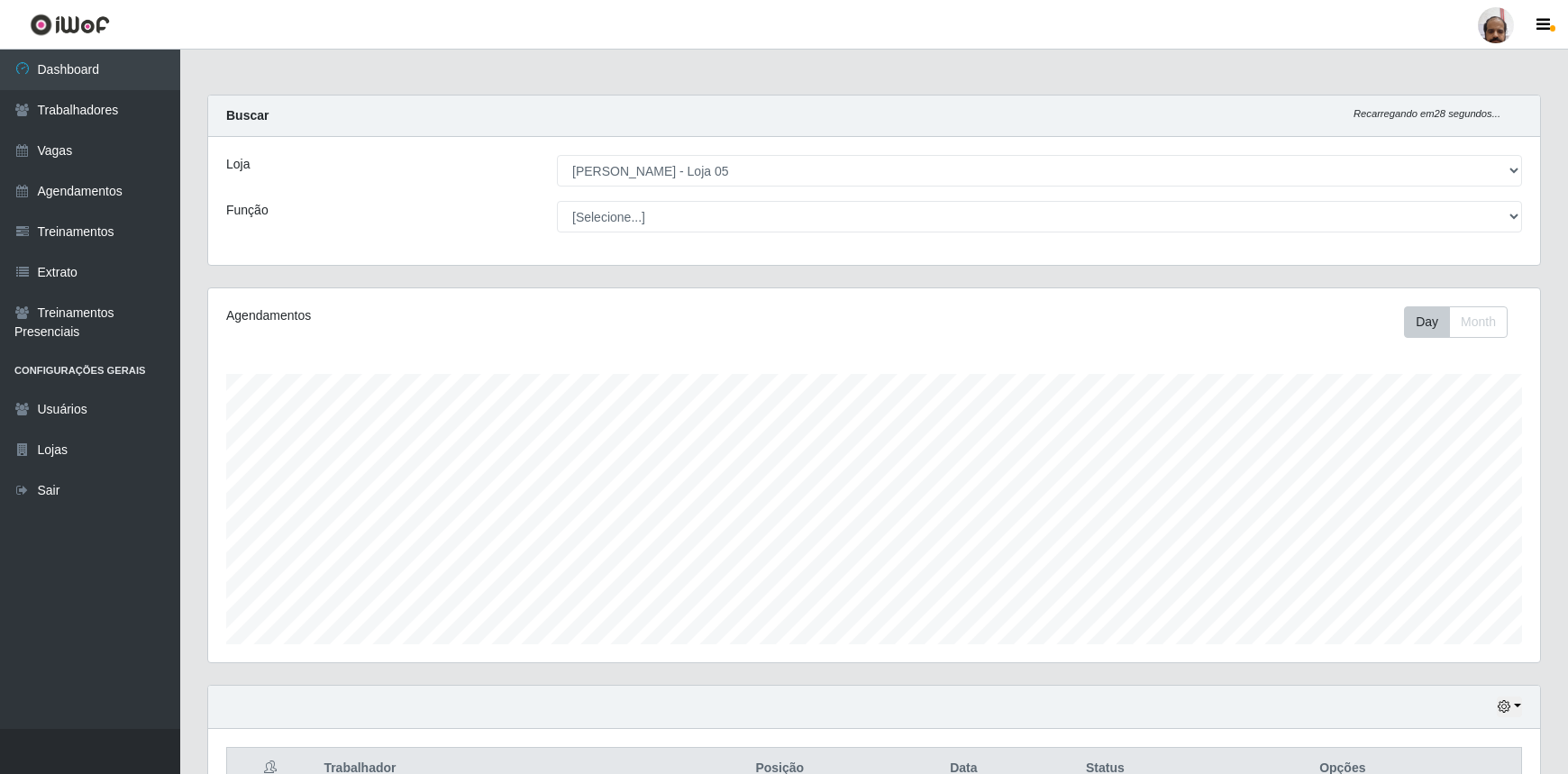
select select "252"
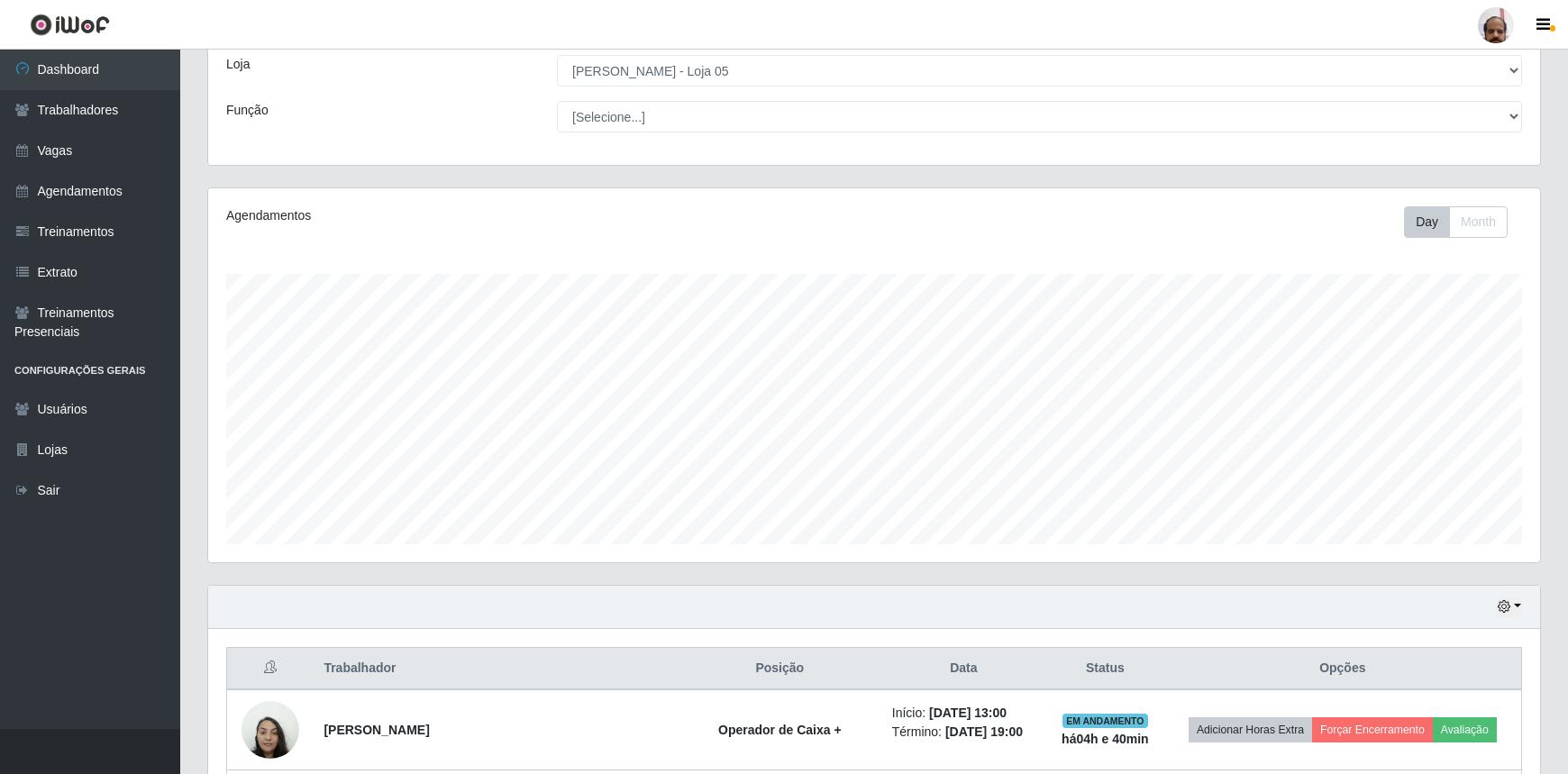
scroll to position [374, 1332]
click at [116, 146] on link "Vagas" at bounding box center [90, 150] width 180 height 41
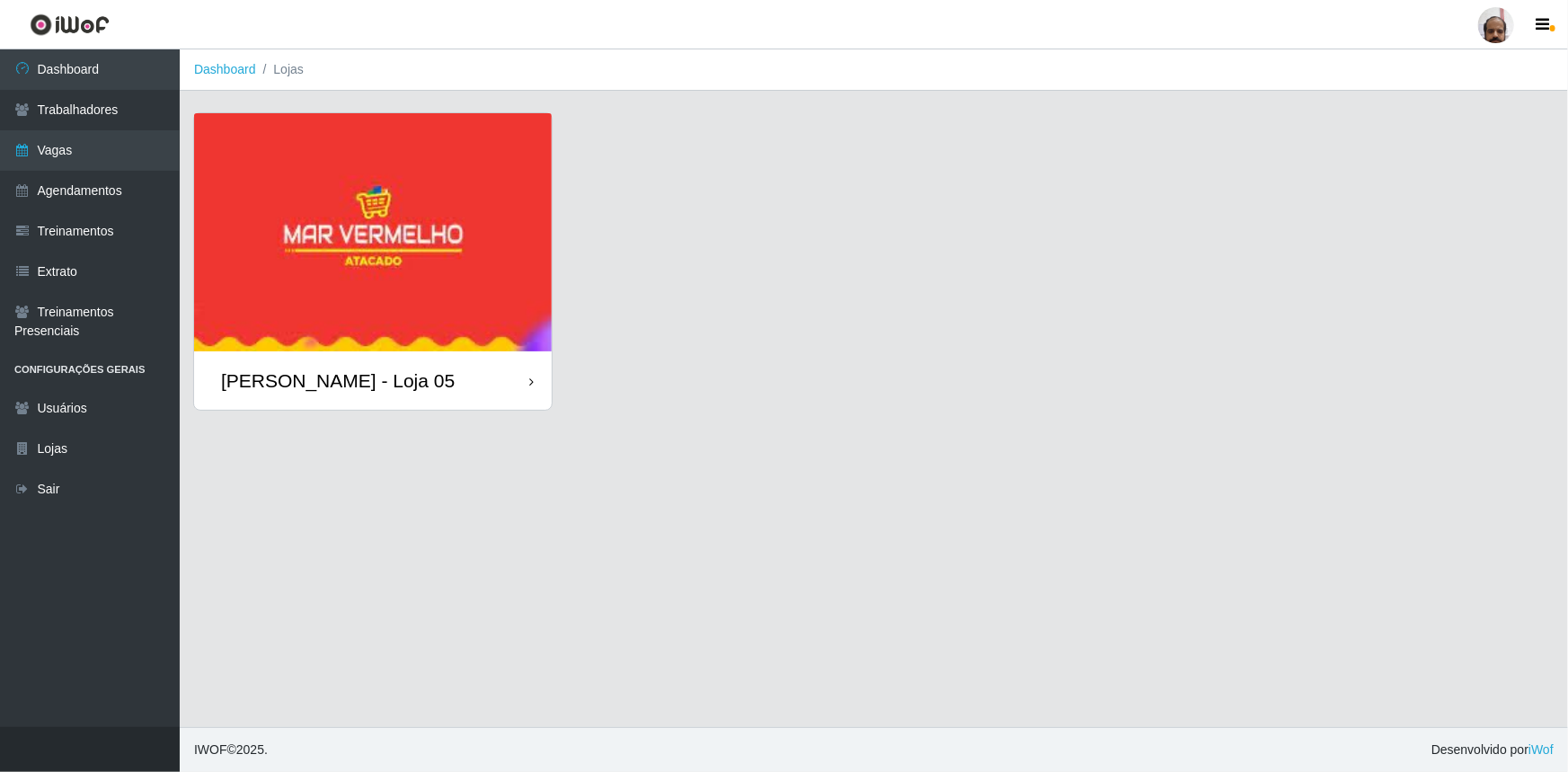
click at [403, 389] on div "[PERSON_NAME] - Loja 05" at bounding box center [337, 380] width 234 height 23
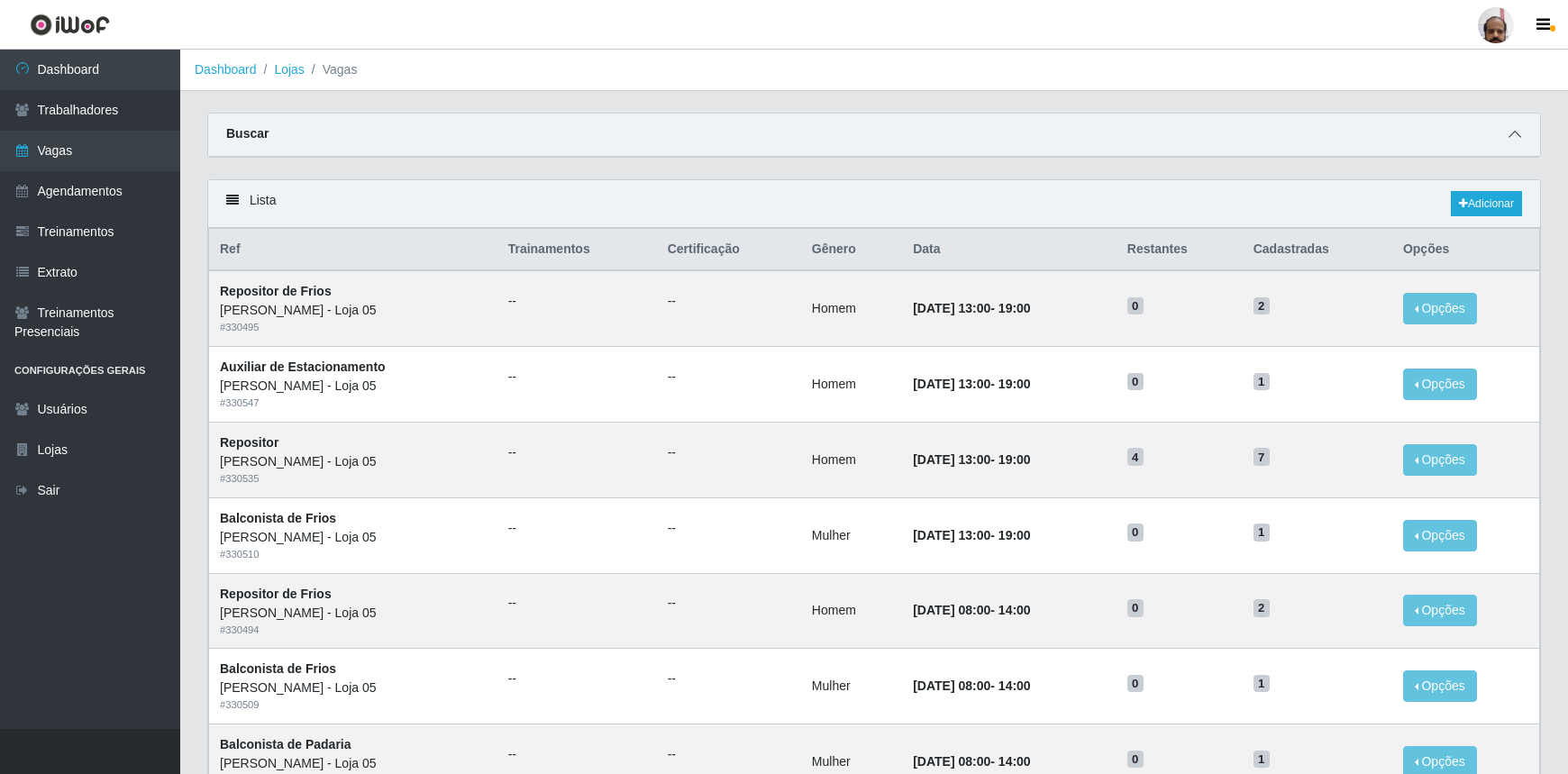
click at [1515, 135] on icon at bounding box center [1515, 134] width 13 height 13
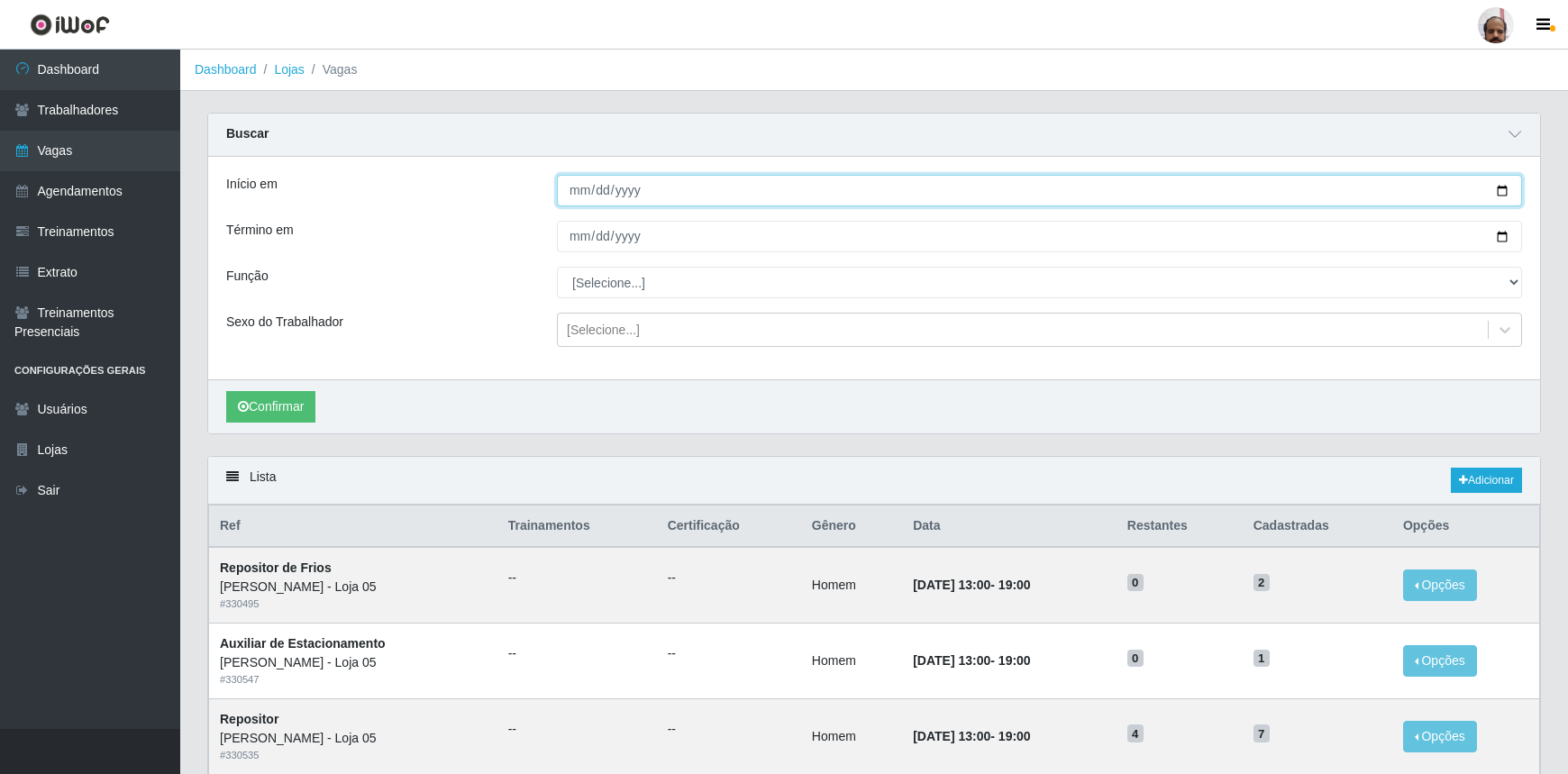
click at [1502, 196] on input "Início em" at bounding box center [1039, 191] width 965 height 32
type input "[DATE]"
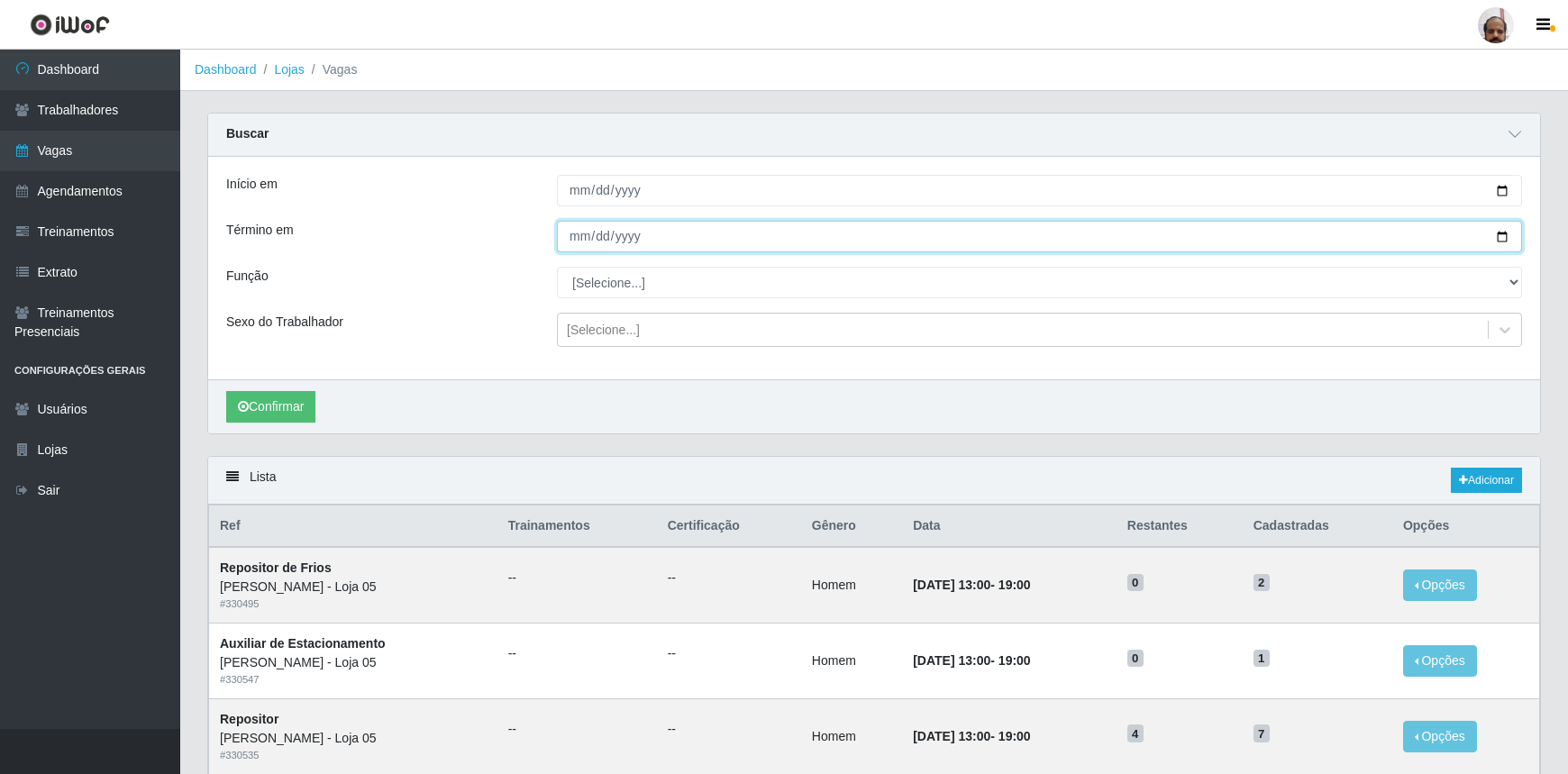
click at [1502, 237] on input "Término em" at bounding box center [1039, 237] width 965 height 32
type input "[DATE]"
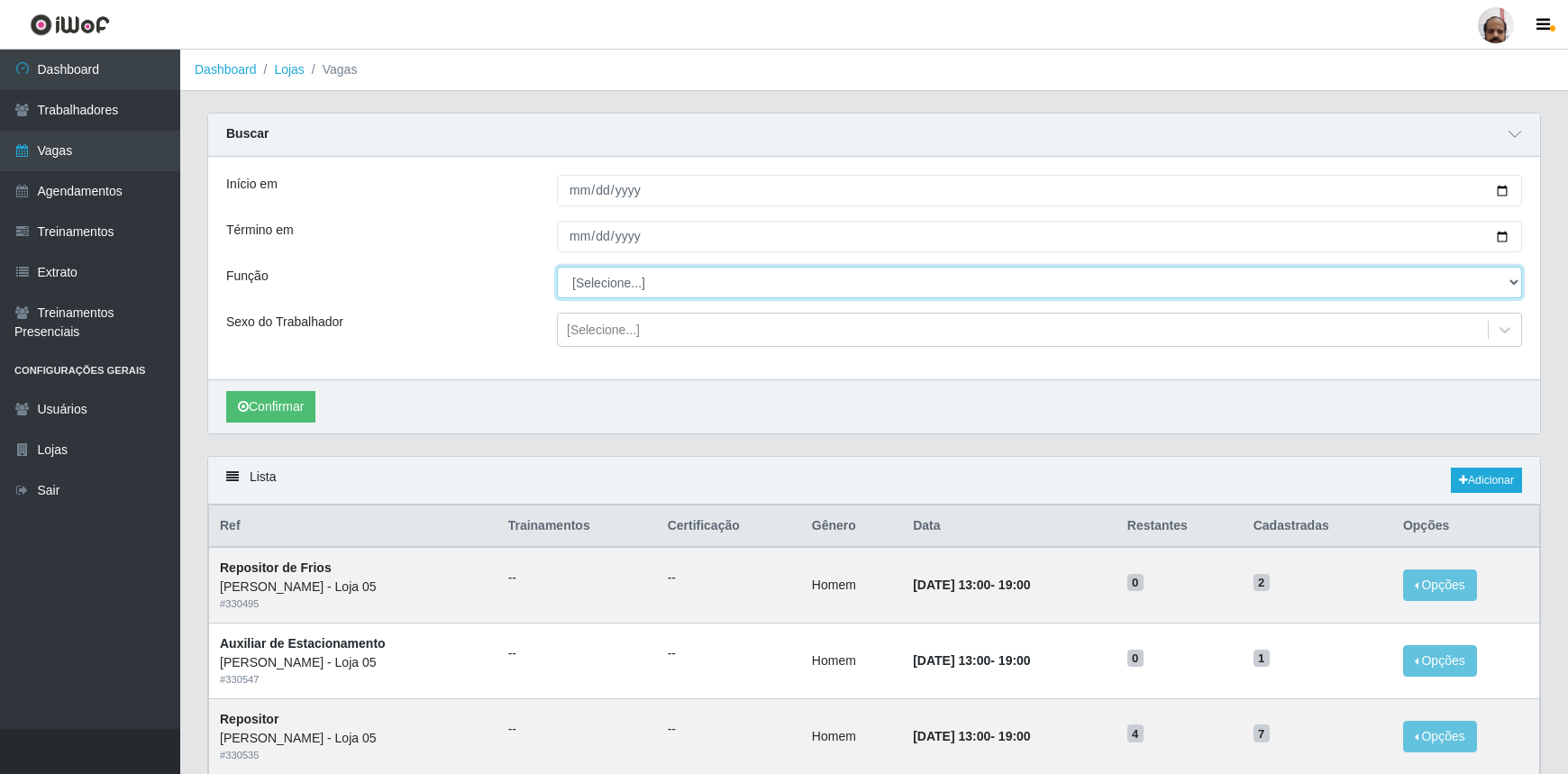
click at [1511, 280] on select "[Selecione...] ASG ASG + ASG ++ Auxiliar de Depósito Auxiliar de Depósito + Aux…" at bounding box center [1039, 283] width 965 height 32
select select "106"
click at [557, 267] on select "[Selecione...] ASG ASG + ASG ++ Auxiliar de Depósito Auxiliar de Depósito + Aux…" at bounding box center [1039, 283] width 965 height 32
click at [604, 334] on div "[Selecione...]" at bounding box center [604, 330] width 73 height 19
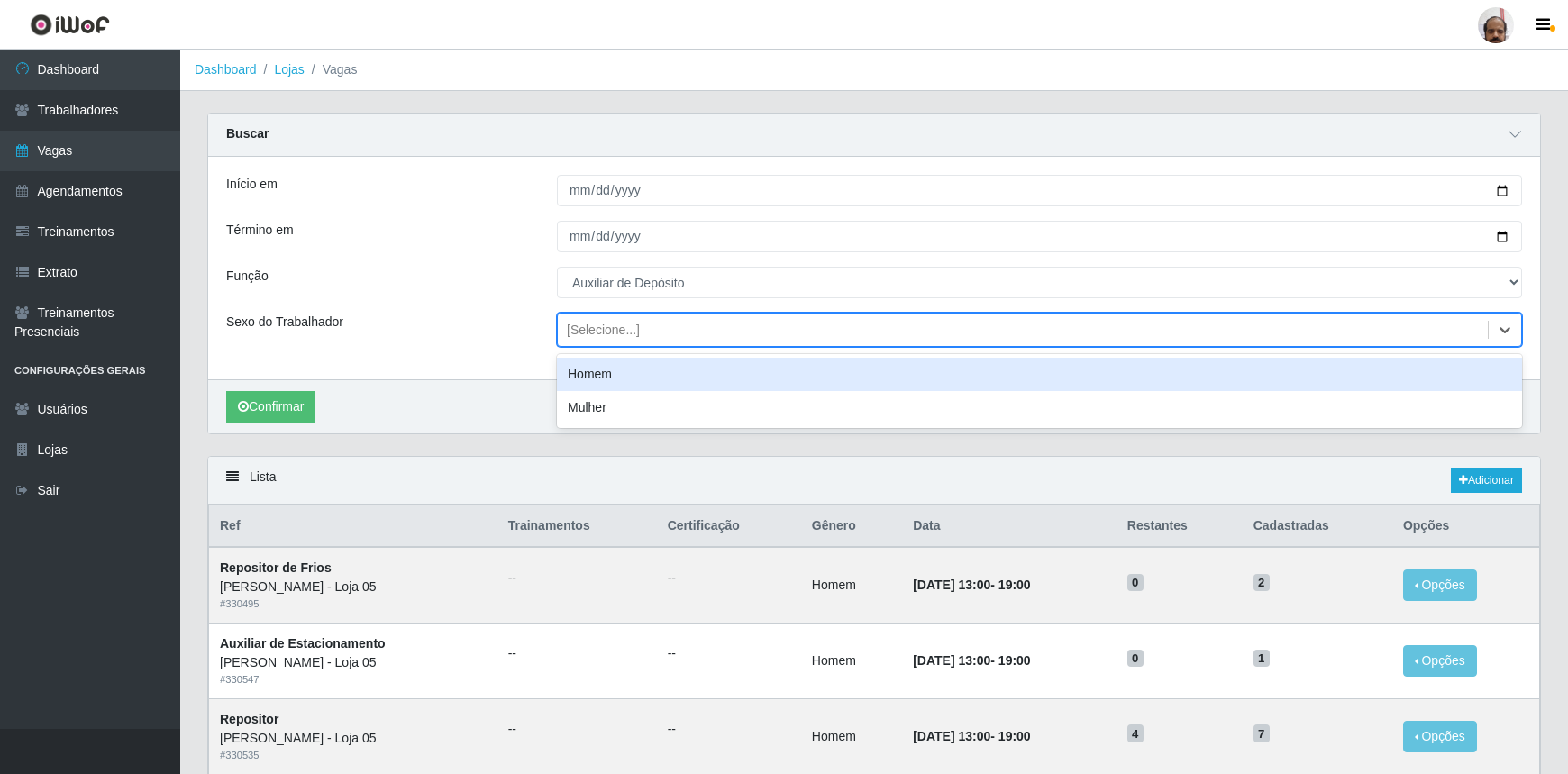
click at [595, 366] on div "Homem" at bounding box center [1039, 374] width 965 height 34
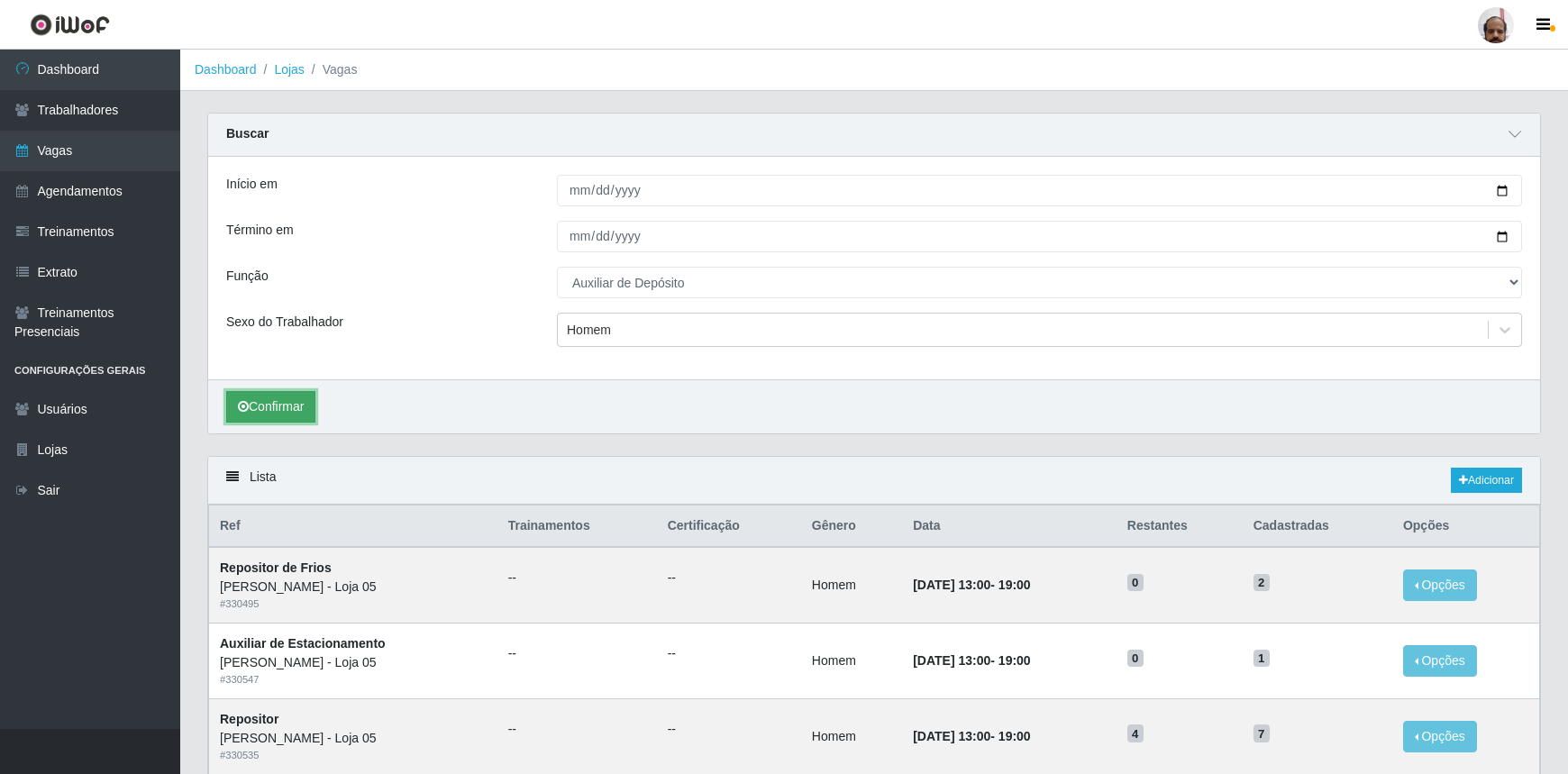
click at [270, 407] on button "Confirmar" at bounding box center [271, 407] width 89 height 32
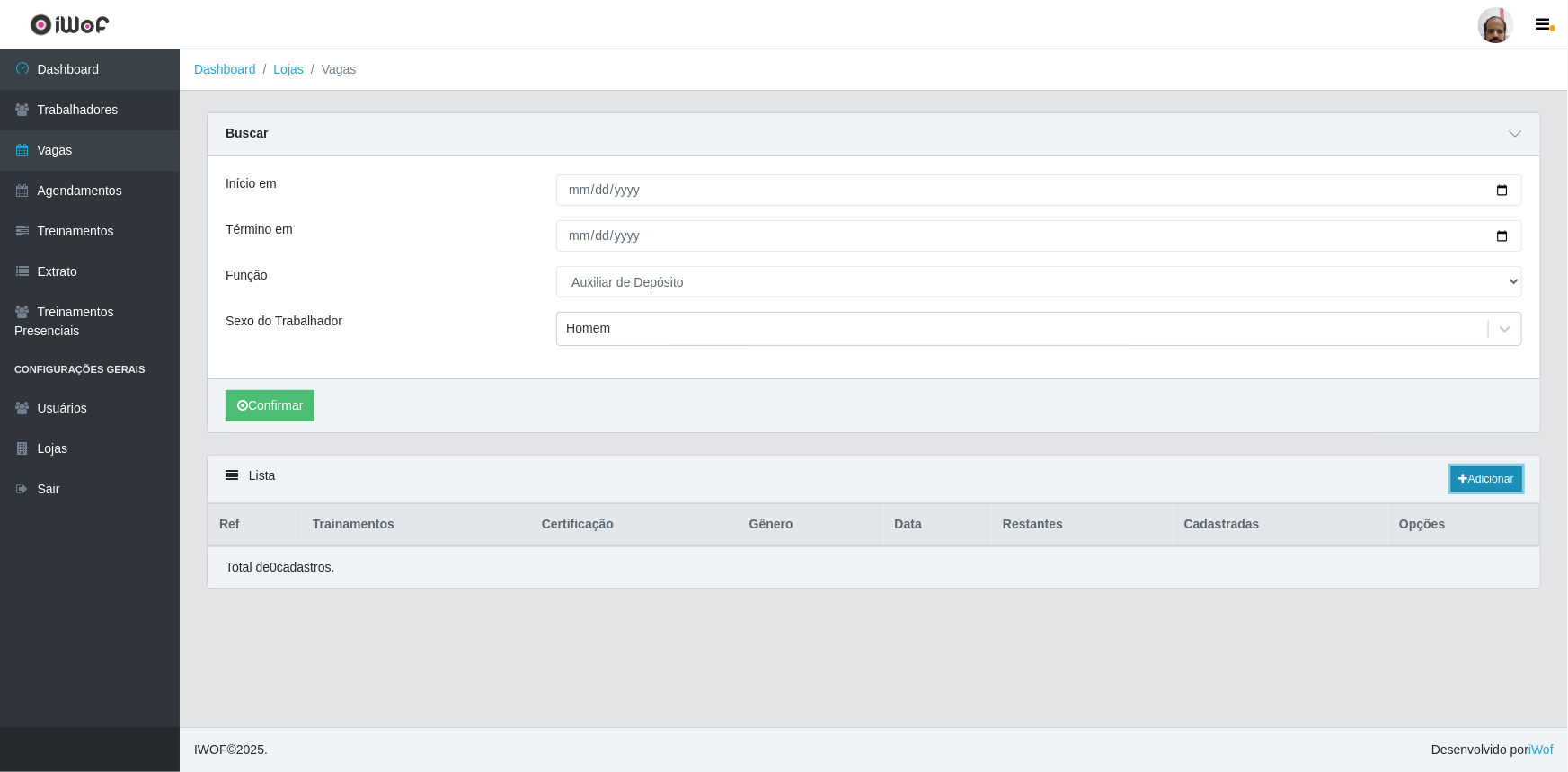
click at [1495, 481] on link "Adicionar" at bounding box center [1487, 479] width 71 height 25
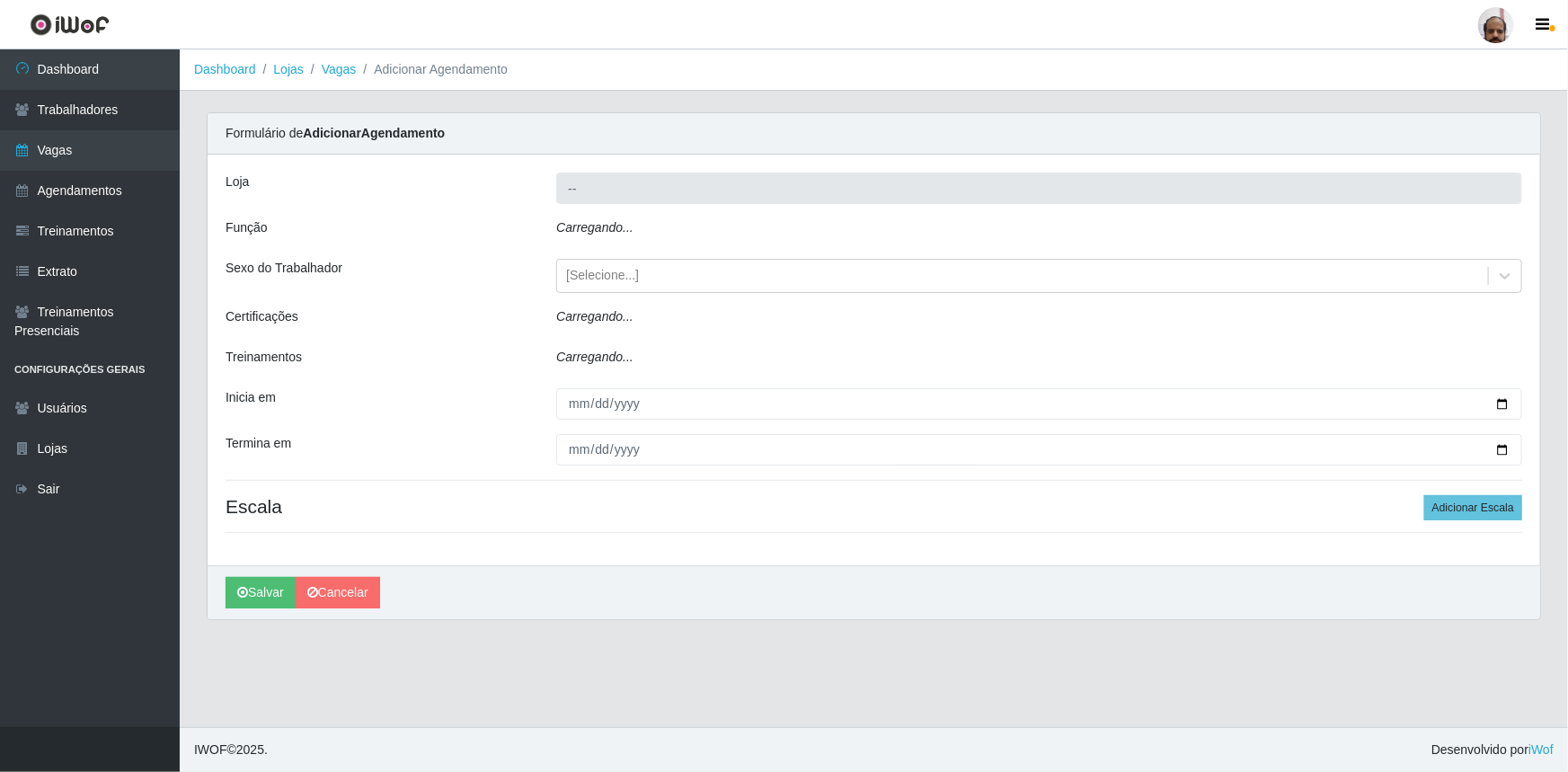
type input "[PERSON_NAME] - Loja 05"
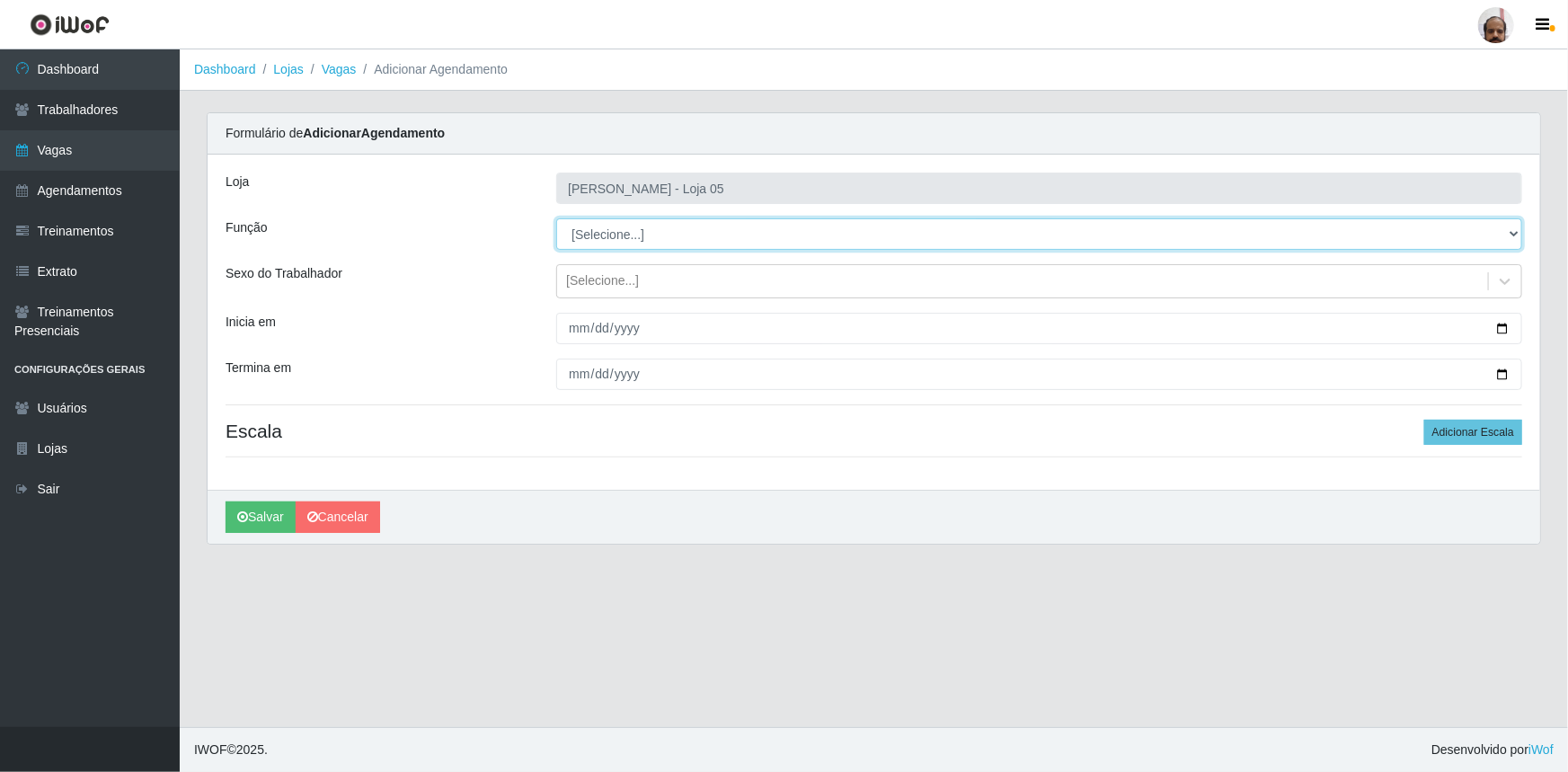
click at [651, 229] on select "[Selecione...] ASG ASG + ASG ++ Auxiliar de Depósito Auxiliar de Depósito + Aux…" at bounding box center [1039, 234] width 966 height 32
select select "106"
click at [557, 218] on select "[Selecione...] ASG ASG + ASG ++ Auxiliar de Depósito Auxiliar de Depósito + Aux…" at bounding box center [1039, 234] width 966 height 32
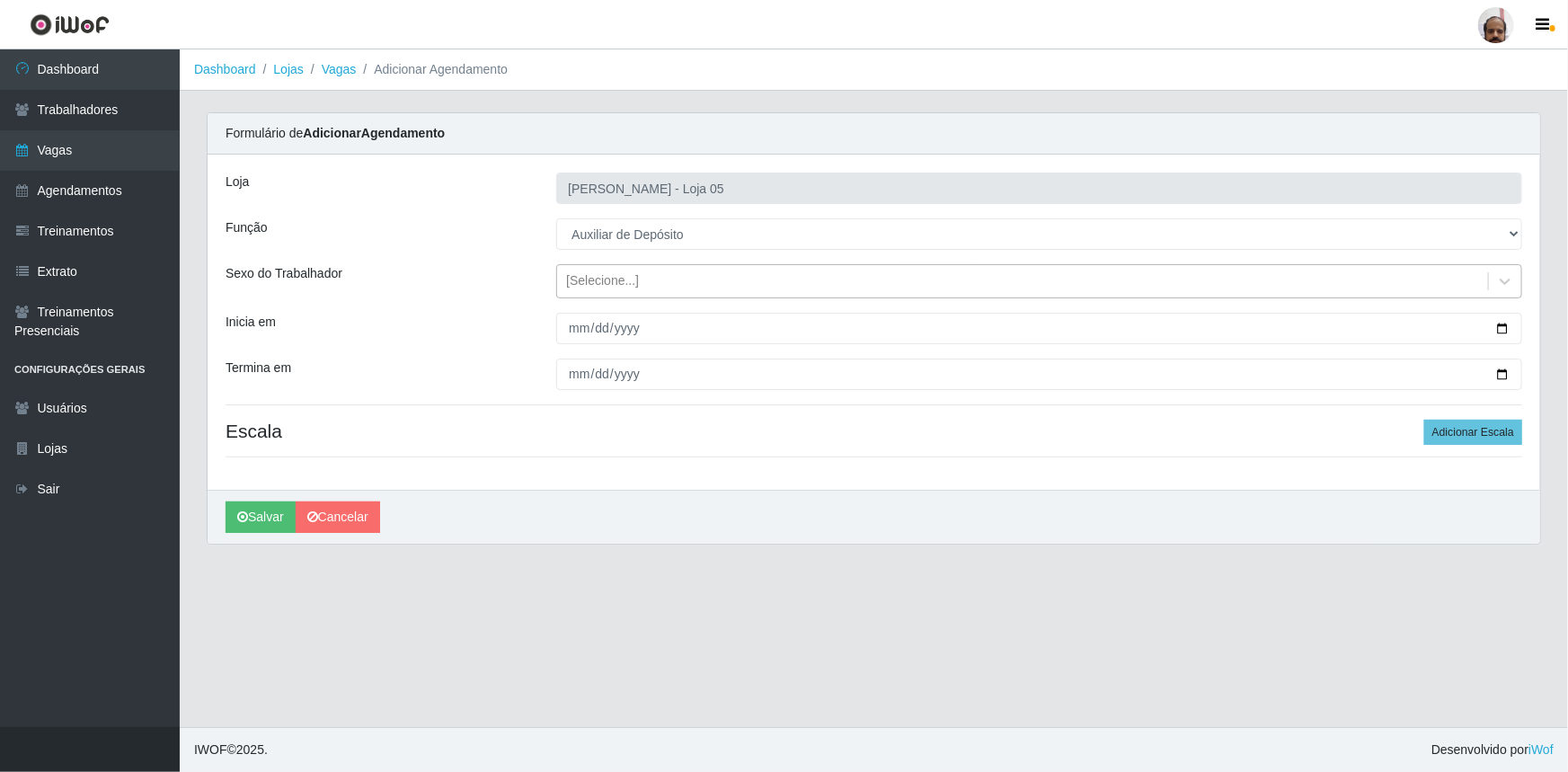
click at [605, 287] on div "[Selecione...]" at bounding box center [603, 281] width 73 height 19
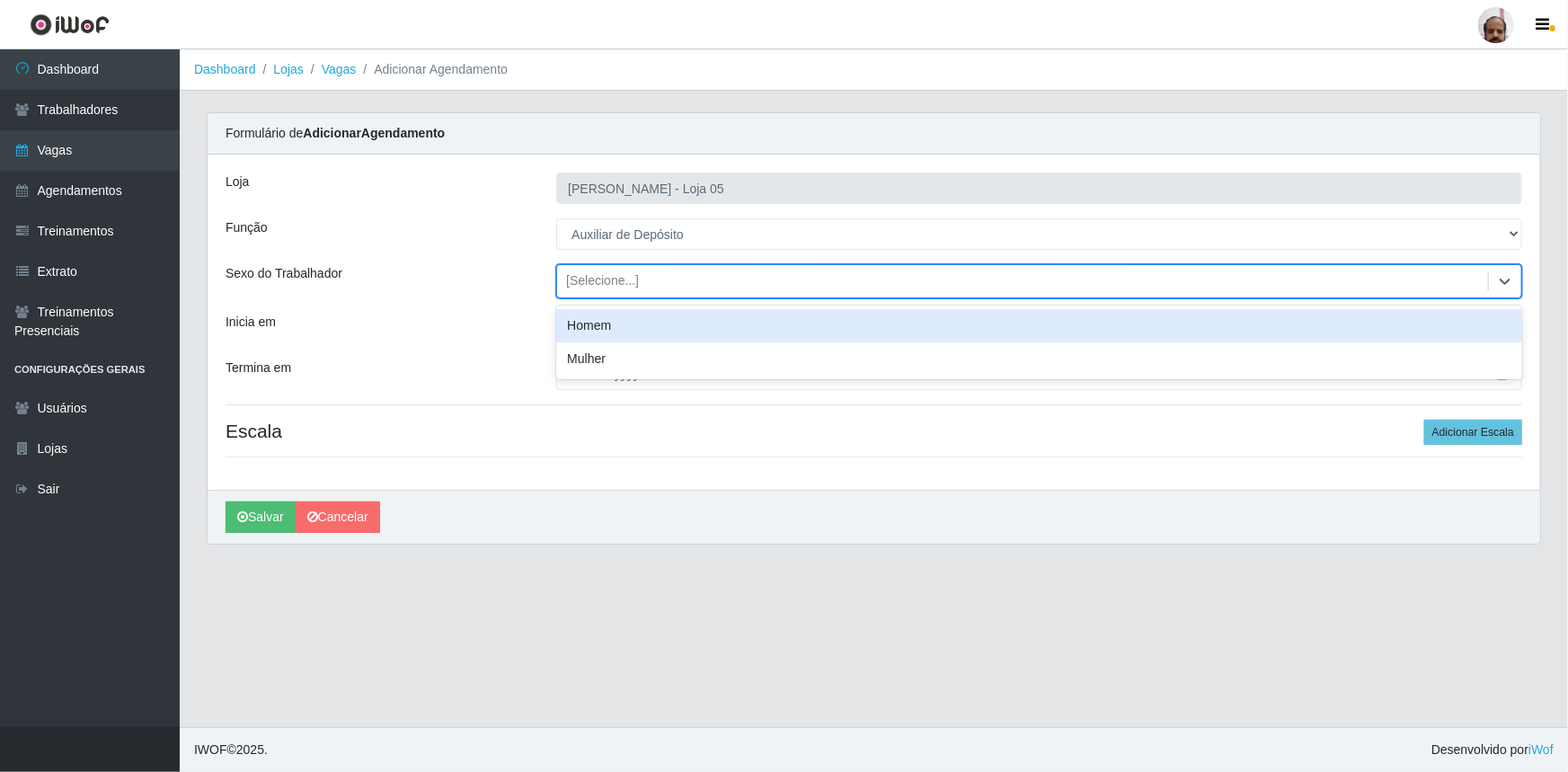
click at [629, 327] on div "Homem" at bounding box center [1039, 326] width 966 height 34
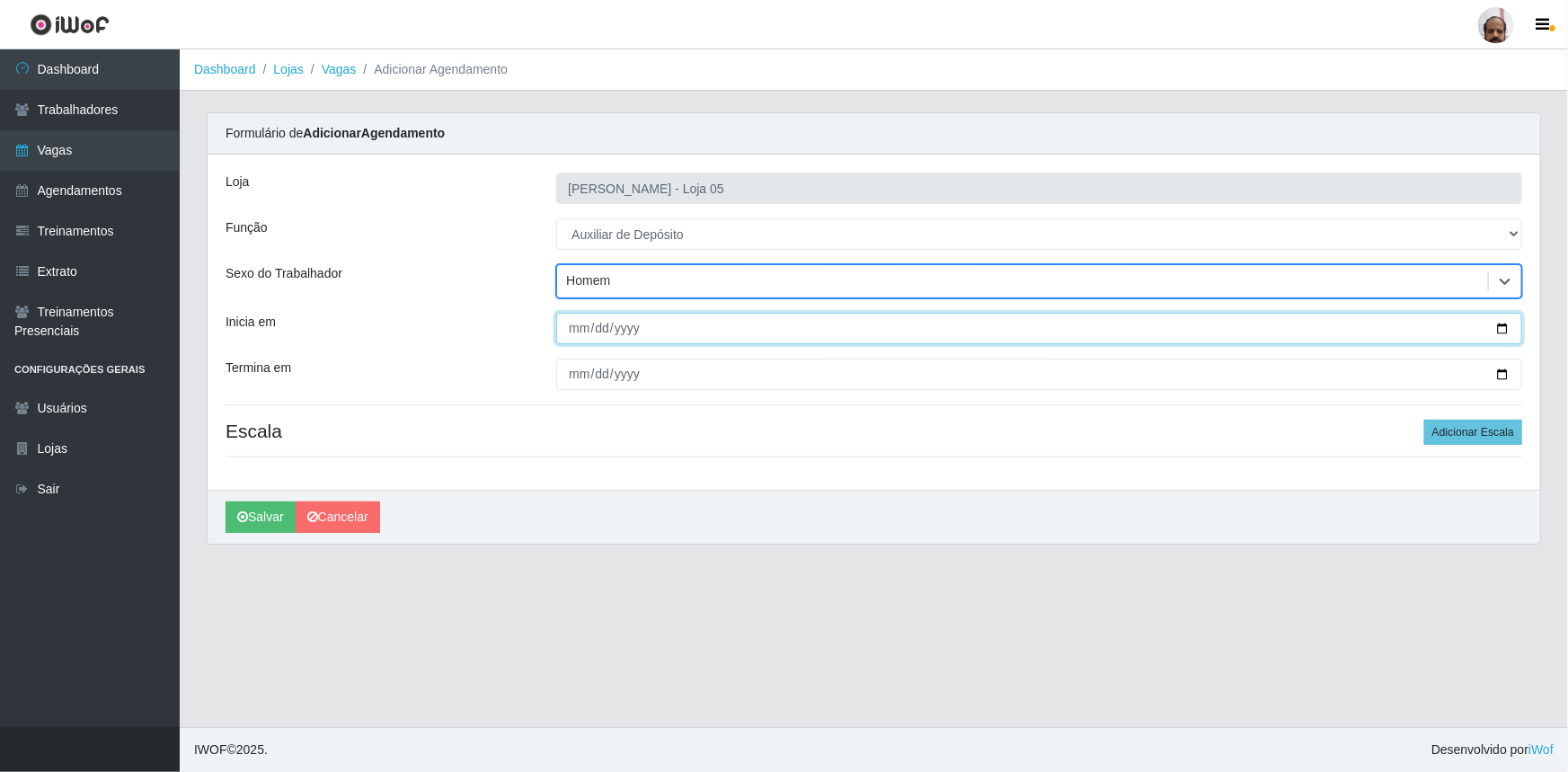
click at [1505, 329] on input "Inicia em" at bounding box center [1039, 329] width 966 height 32
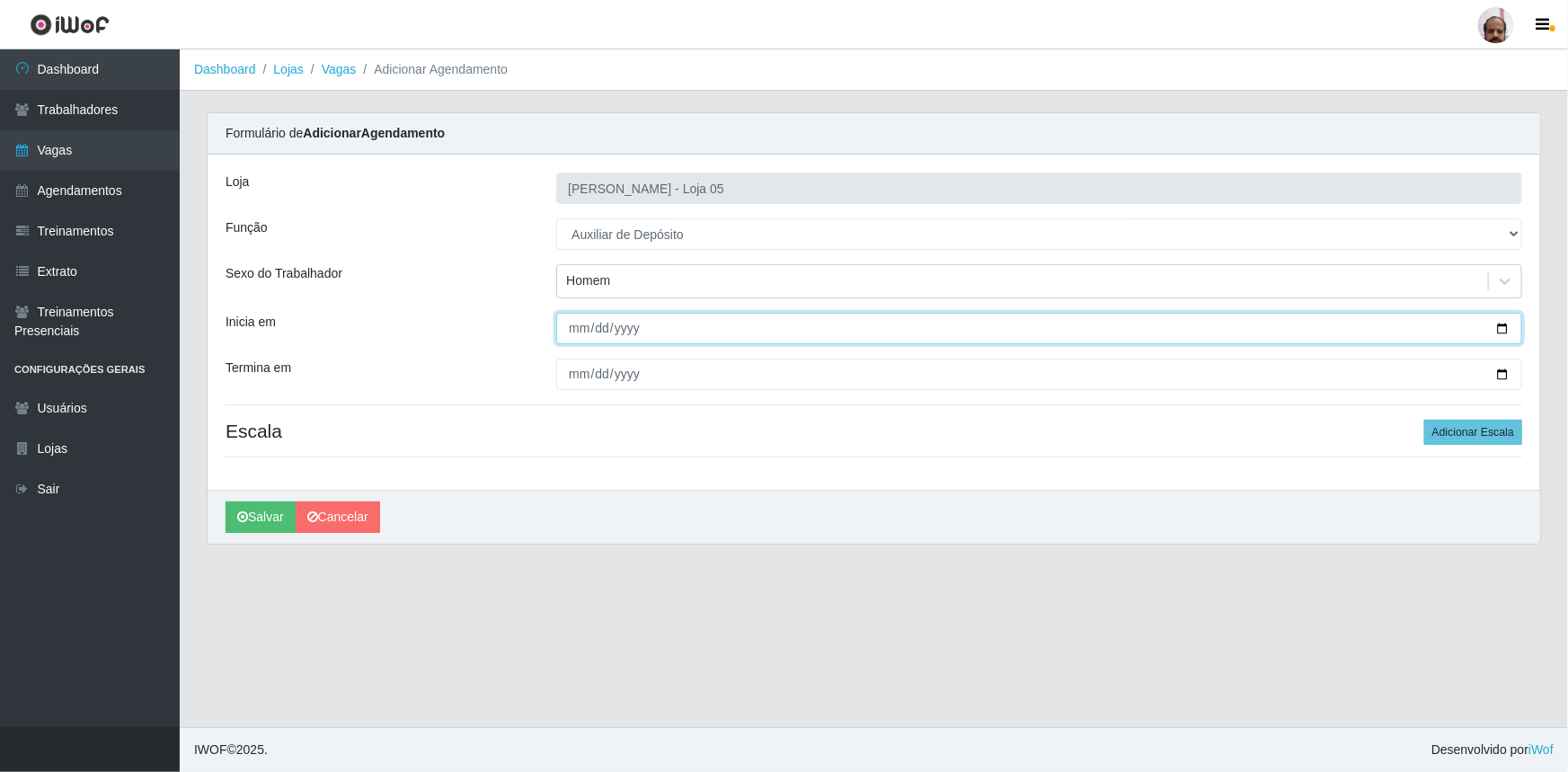
type input "[DATE]"
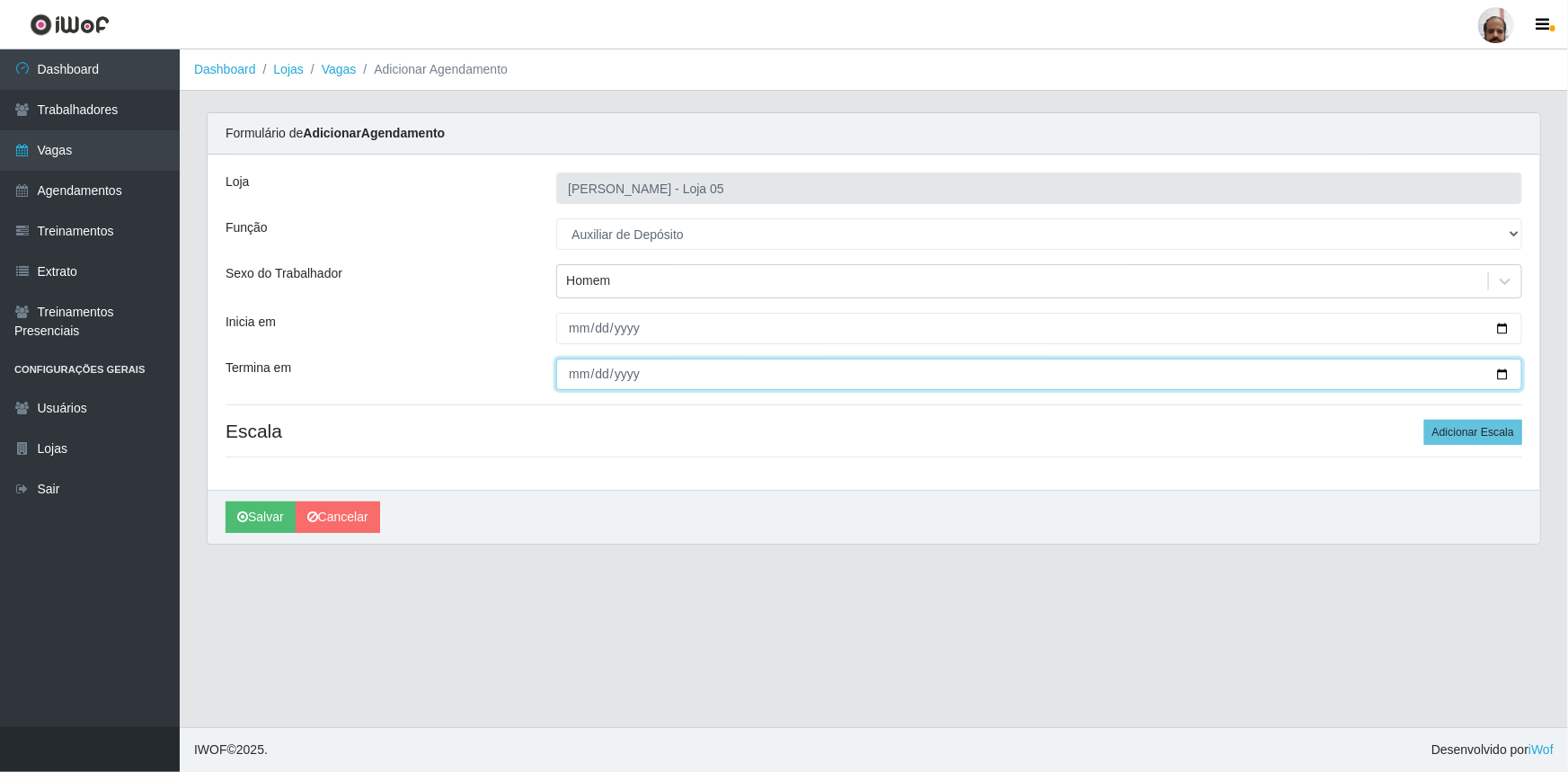
click at [1501, 368] on input "Termina em" at bounding box center [1039, 374] width 966 height 32
type input "[DATE]"
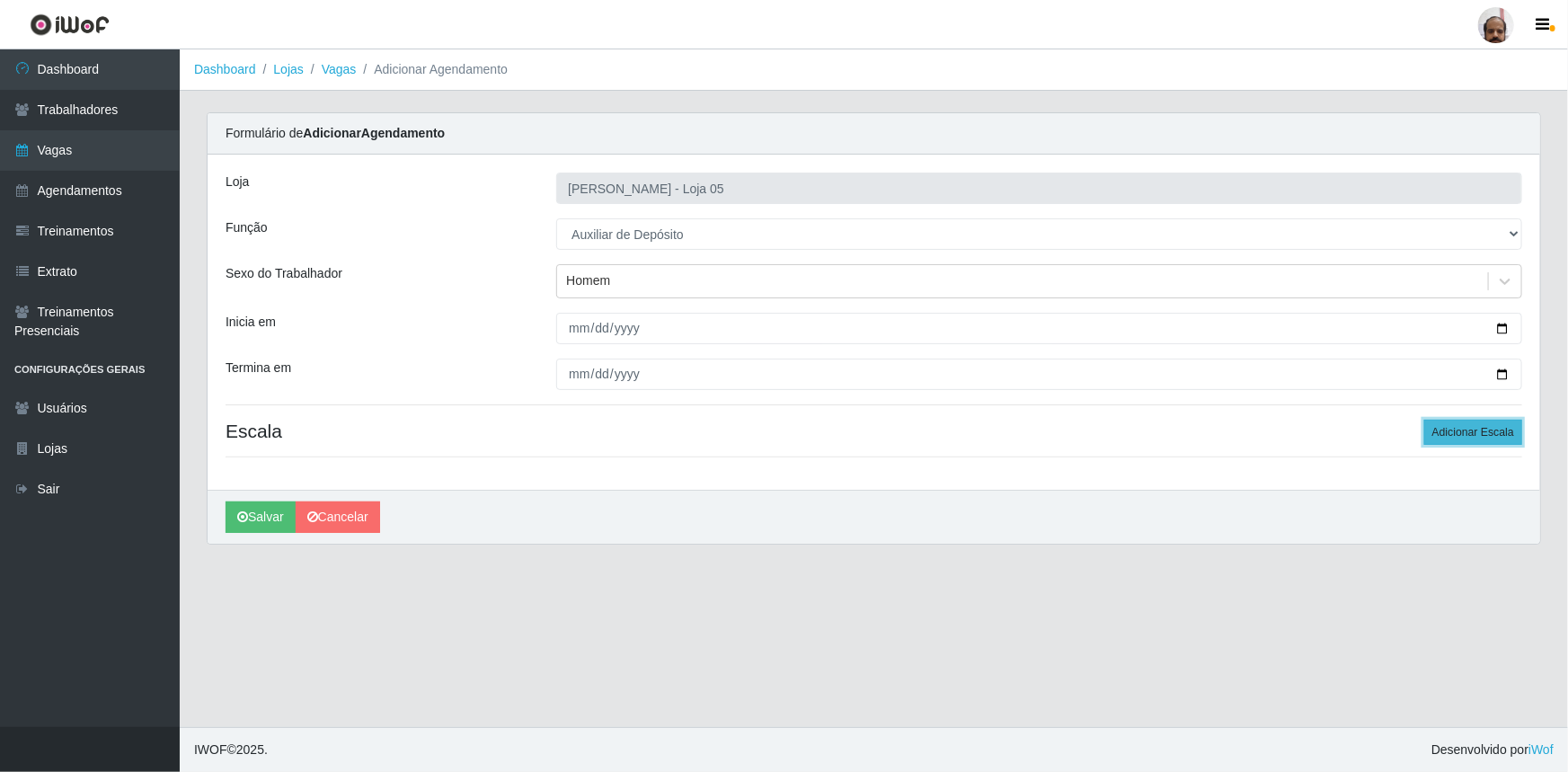
click at [1482, 426] on button "Adicionar Escala" at bounding box center [1472, 431] width 98 height 25
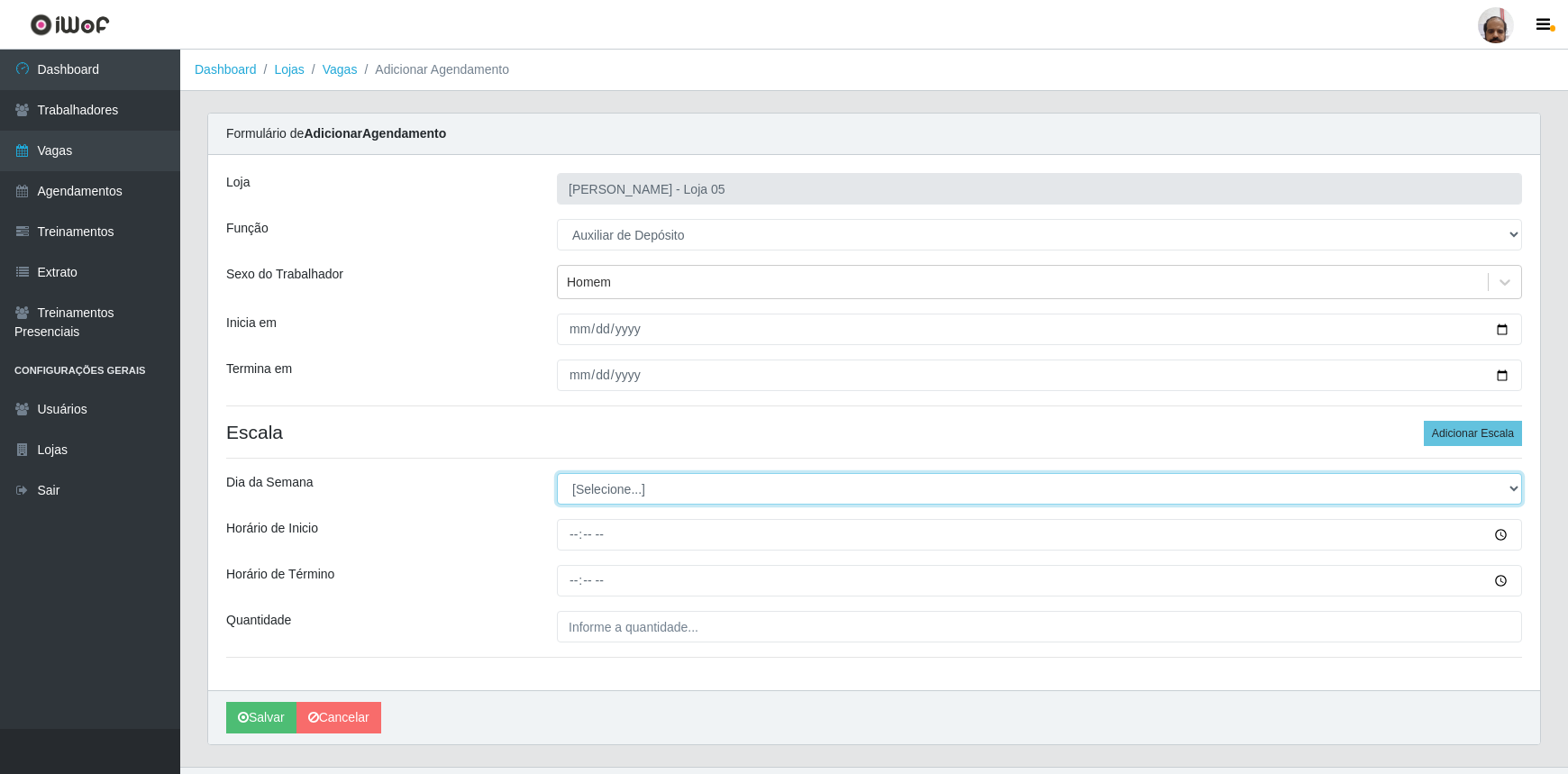
click at [640, 485] on select "[Selecione...] Segunda Terça Quarta Quinta Sexta Sábado Domingo" at bounding box center [1039, 489] width 965 height 32
select select "0"
click at [557, 473] on select "[Selecione...] Segunda Terça Quarta Quinta Sexta Sábado Domingo" at bounding box center [1039, 489] width 965 height 32
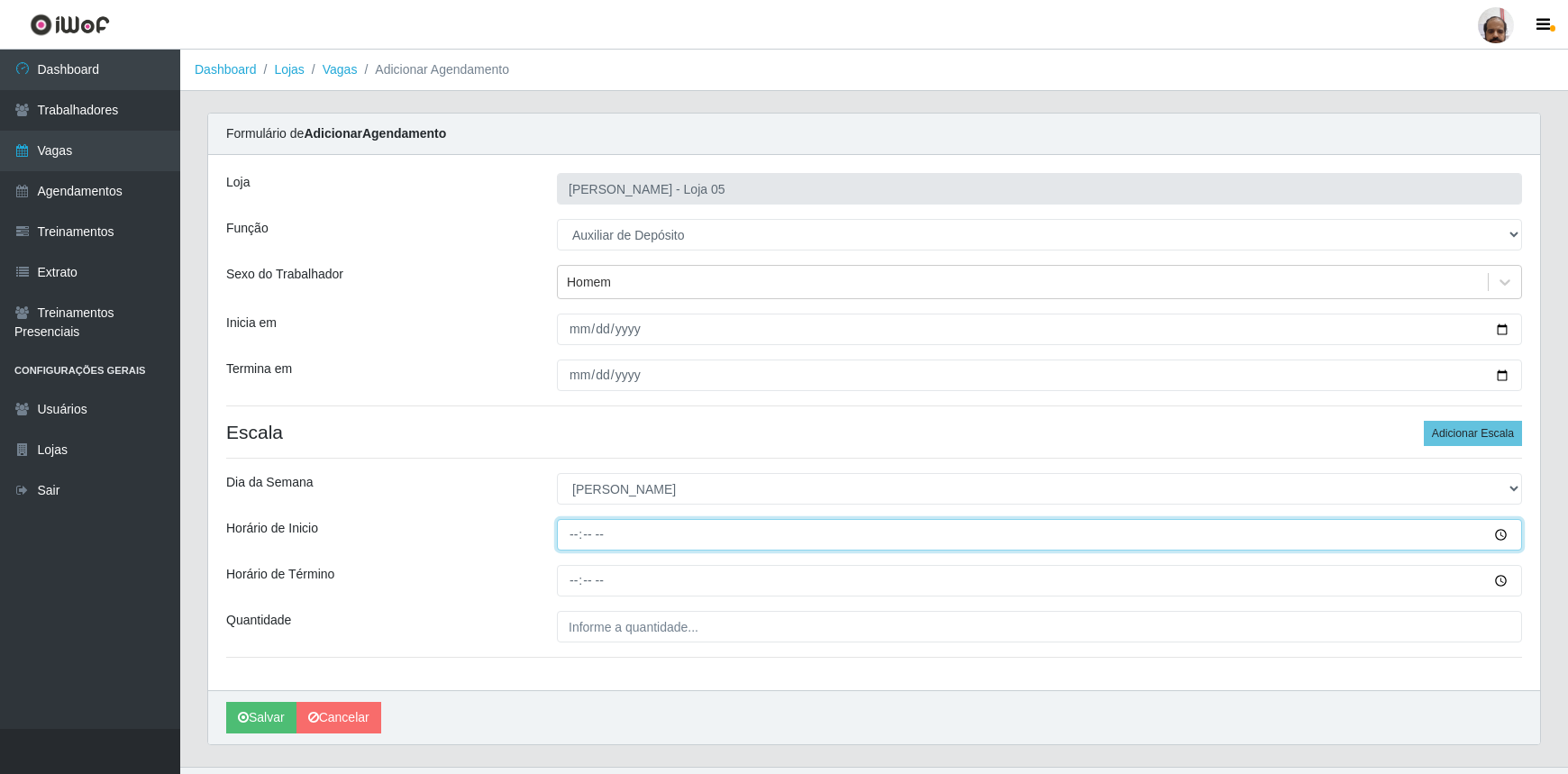
click at [574, 543] on input "Horário de Inicio" at bounding box center [1039, 534] width 965 height 32
type input "13:00"
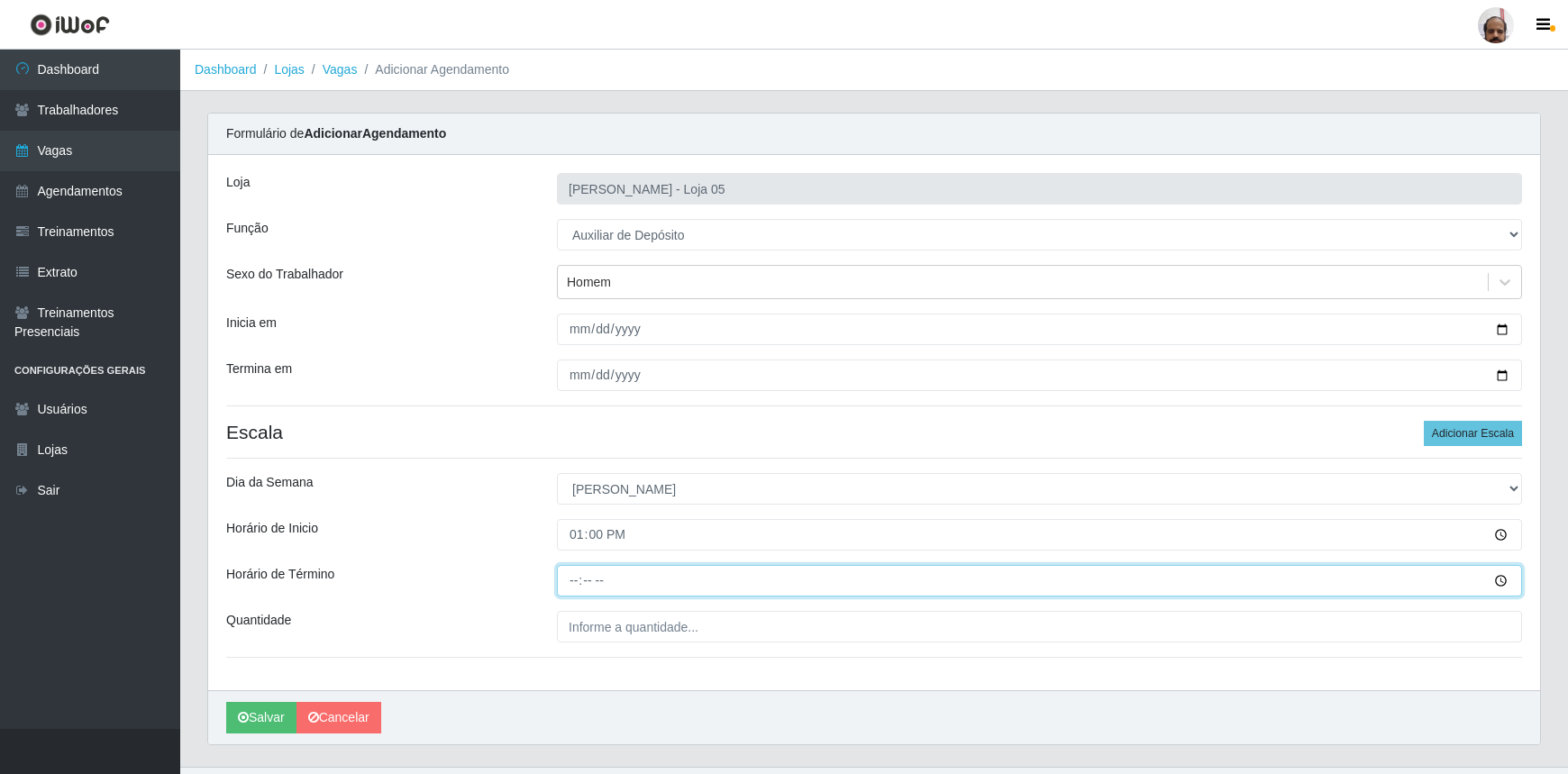
type input "19:00"
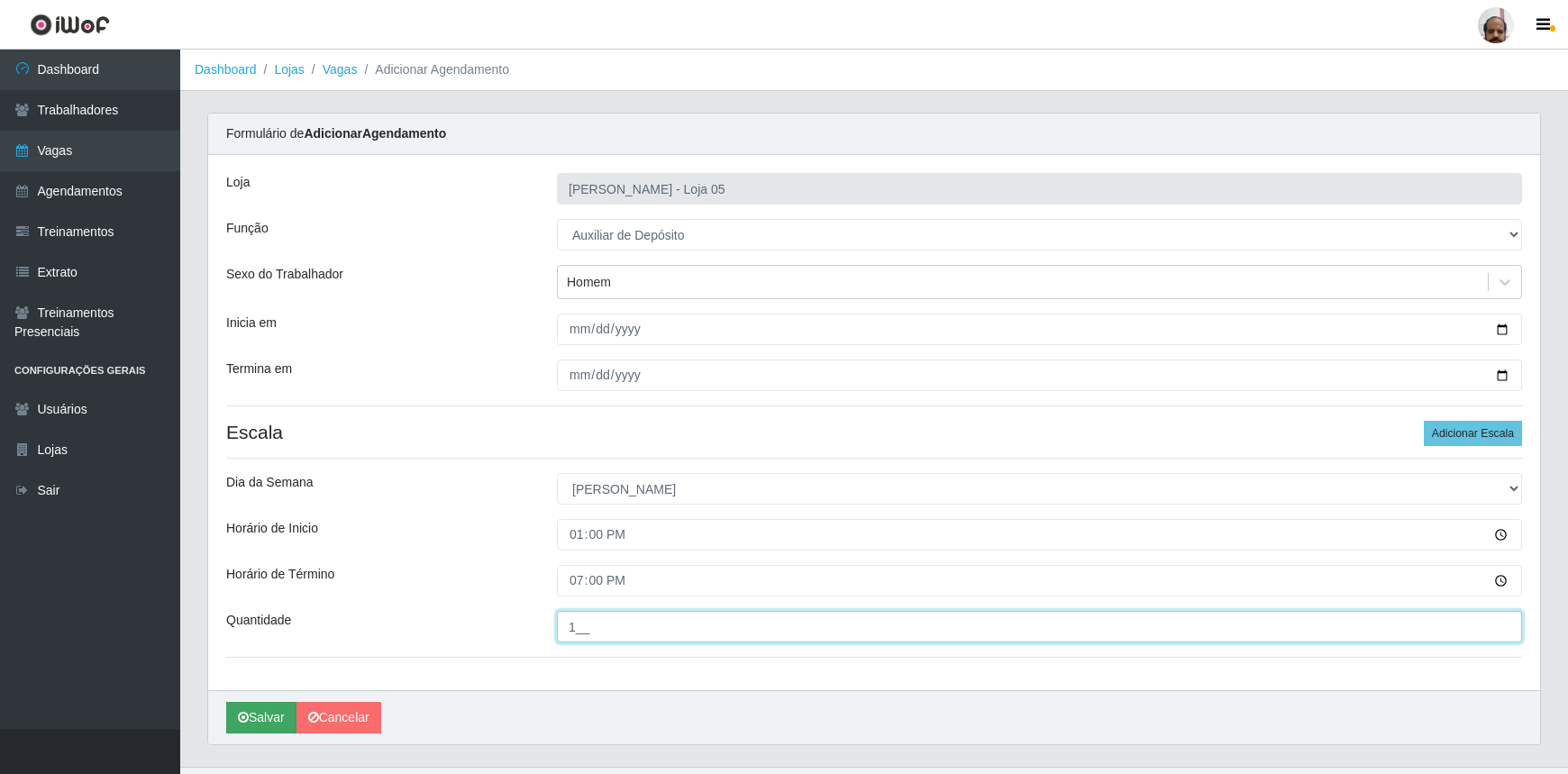
type input "1__"
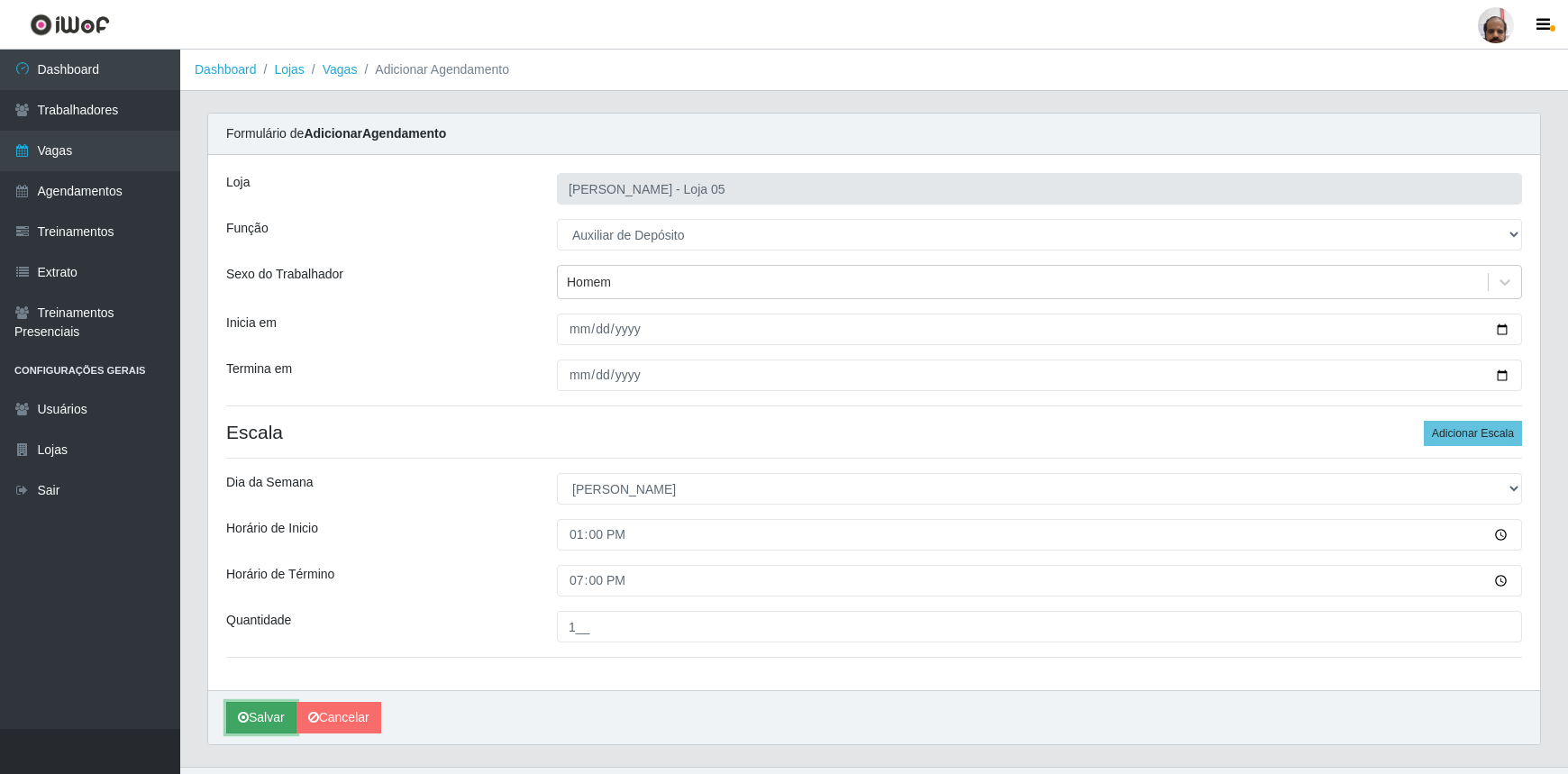
click at [260, 709] on button "Salvar" at bounding box center [261, 718] width 70 height 32
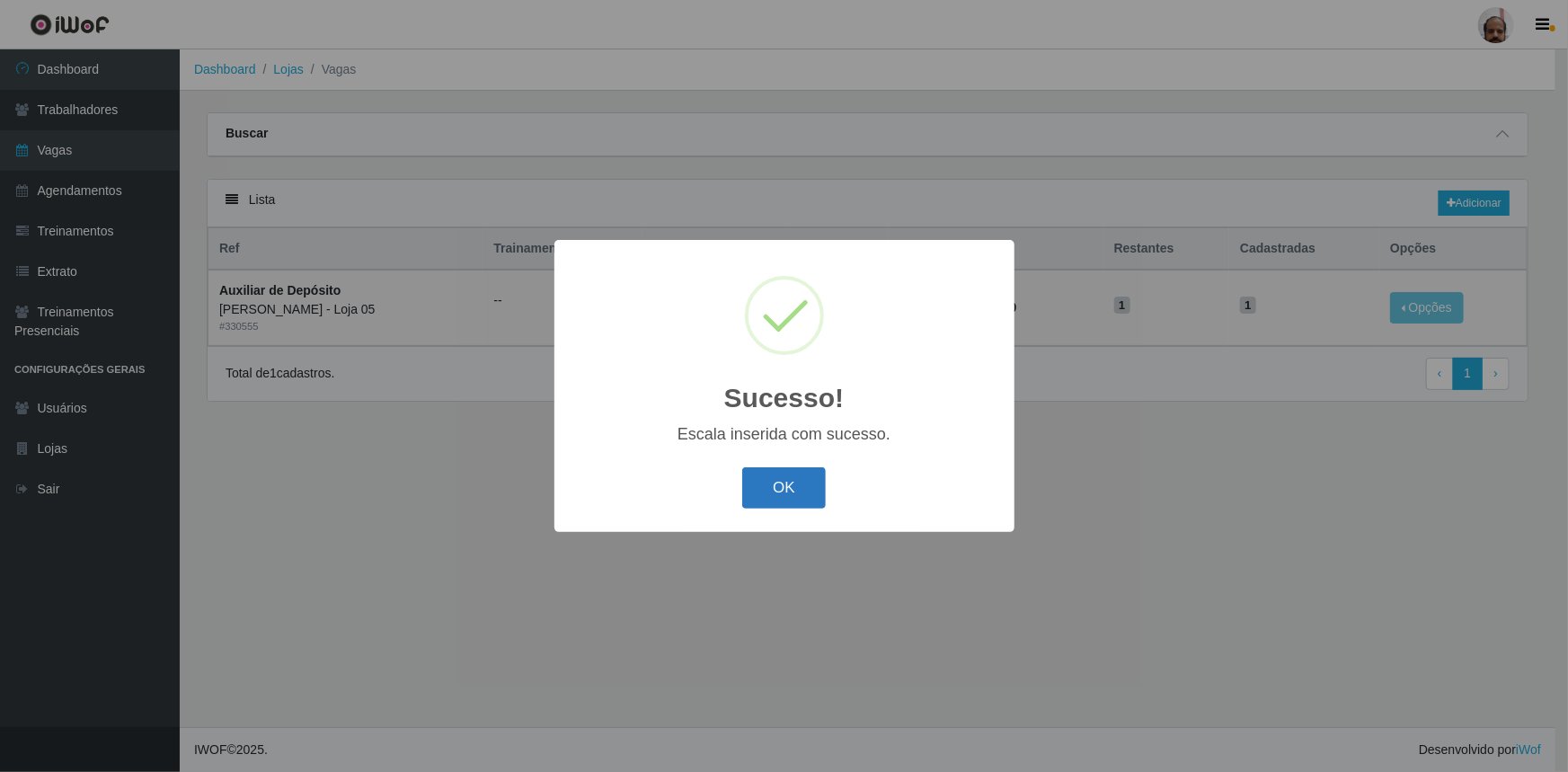
click at [796, 485] on button "OK" at bounding box center [784, 488] width 84 height 42
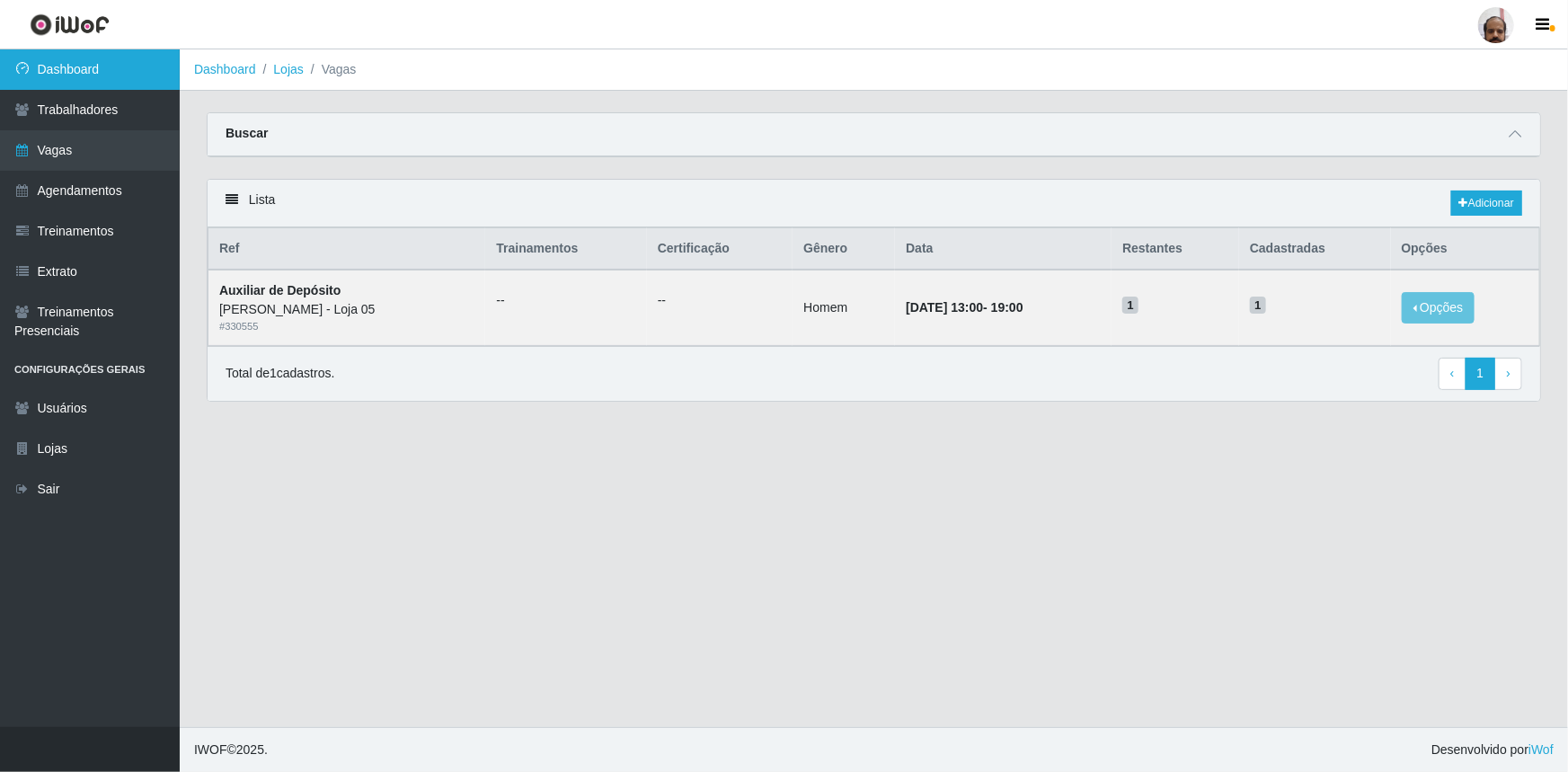
click at [111, 65] on link "Dashboard" at bounding box center [90, 69] width 180 height 40
